Goal: Information Seeking & Learning: Check status

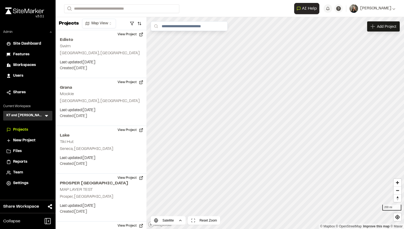
click at [22, 95] on span "Shares" at bounding box center [19, 93] width 13 height 6
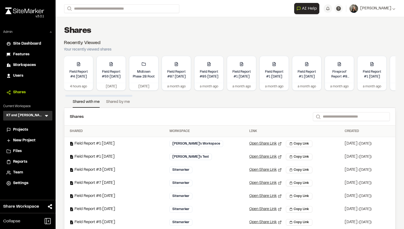
click at [122, 102] on link "Shared by me" at bounding box center [118, 103] width 24 height 8
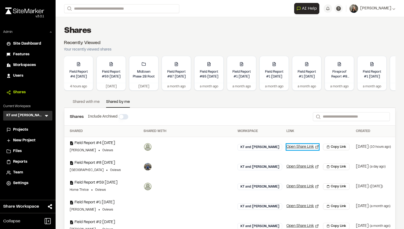
click at [287, 147] on link "Open Share Link" at bounding box center [303, 147] width 32 height 6
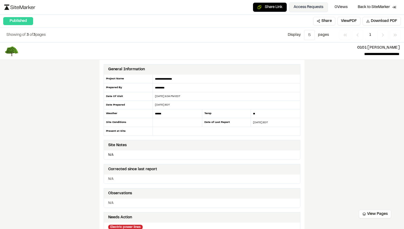
click at [308, 9] on button "Access Requests" at bounding box center [308, 7] width 39 height 10
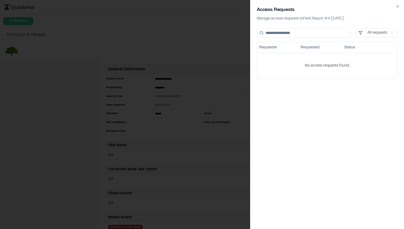
click at [227, 43] on div at bounding box center [202, 114] width 404 height 229
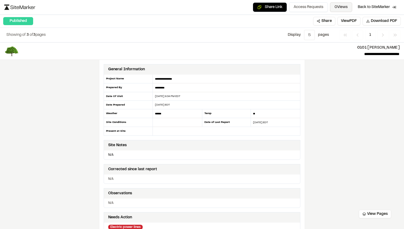
click at [336, 6] on span "0 Views" at bounding box center [341, 7] width 13 height 6
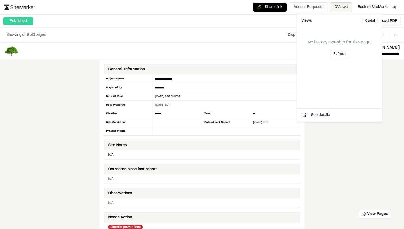
click at [336, 6] on span "0 Views" at bounding box center [341, 7] width 13 height 6
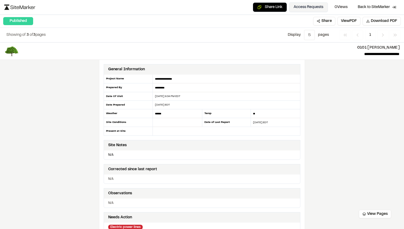
click at [315, 5] on button "Access Requests" at bounding box center [308, 7] width 39 height 10
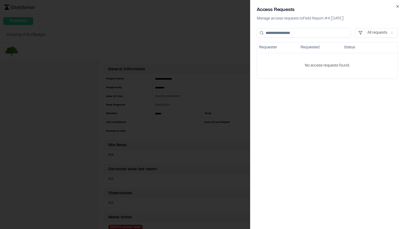
click at [397, 5] on icon "button" at bounding box center [398, 6] width 4 height 4
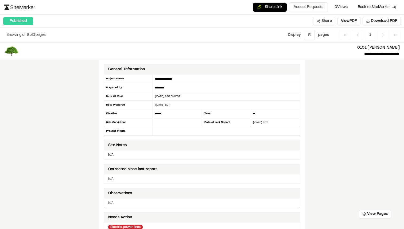
click at [323, 22] on button "Share" at bounding box center [324, 21] width 22 height 9
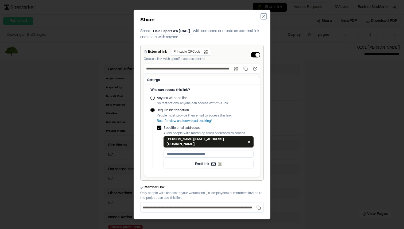
click at [262, 18] on icon "button" at bounding box center [264, 16] width 4 height 4
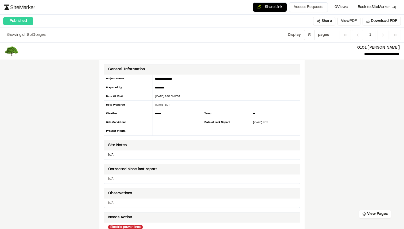
click at [347, 22] on button "View PDF" at bounding box center [349, 21] width 23 height 9
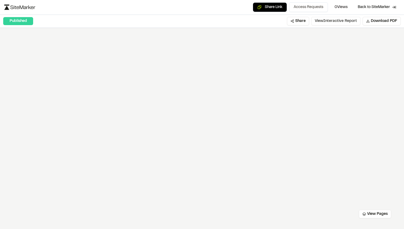
click at [330, 22] on button "View Interactive Report" at bounding box center [335, 21] width 49 height 9
